Goal: Task Accomplishment & Management: Use online tool/utility

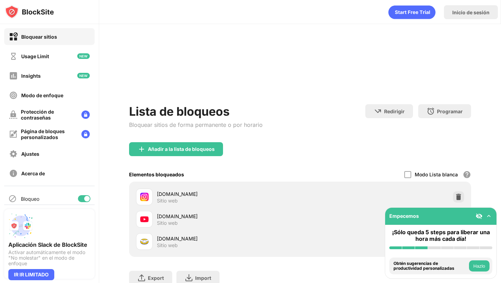
click at [489, 217] on img at bounding box center [489, 215] width 7 height 7
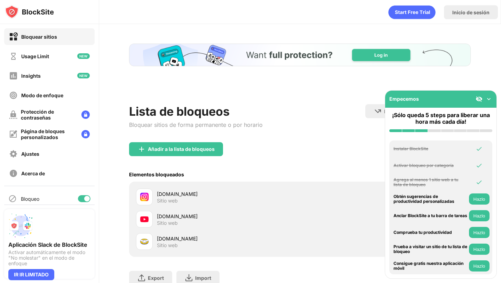
click at [489, 267] on button "Hazlo" at bounding box center [479, 265] width 21 height 11
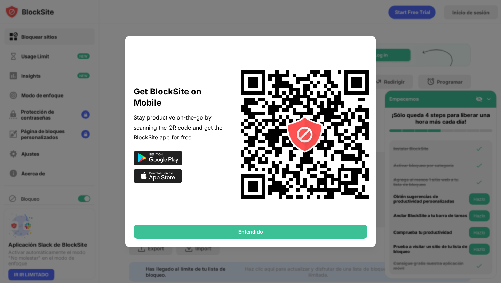
click at [422, 63] on div at bounding box center [250, 141] width 501 height 283
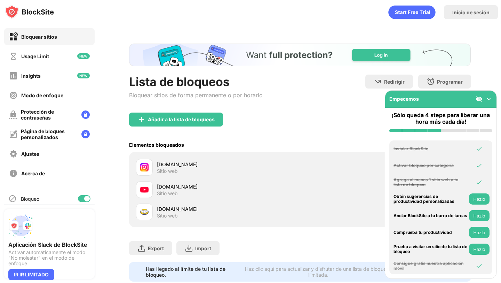
click at [317, 182] on div "[DOMAIN_NAME] Sitio web" at bounding box center [300, 189] width 334 height 22
click at [489, 101] on img at bounding box center [489, 98] width 7 height 7
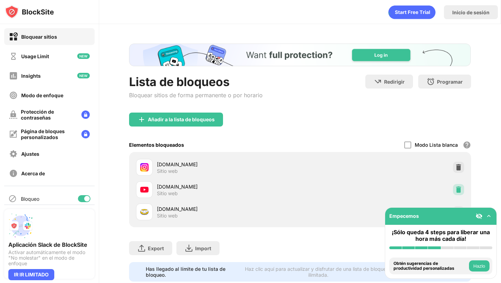
click at [458, 193] on div at bounding box center [458, 189] width 11 height 11
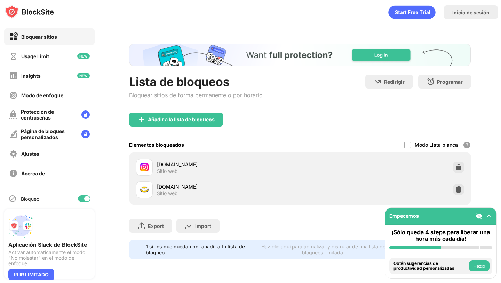
click at [485, 220] on div "Empecemos" at bounding box center [441, 216] width 111 height 17
click at [487, 218] on img at bounding box center [489, 215] width 7 height 7
